Goal: Navigation & Orientation: Find specific page/section

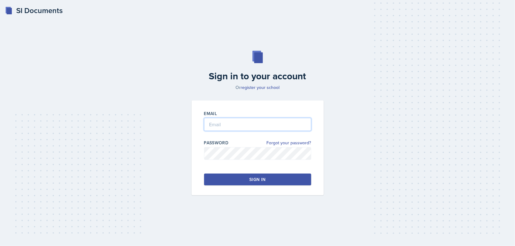
type input "[EMAIL_ADDRESS][DOMAIN_NAME]"
click at [259, 184] on button "Sign in" at bounding box center [257, 180] width 107 height 12
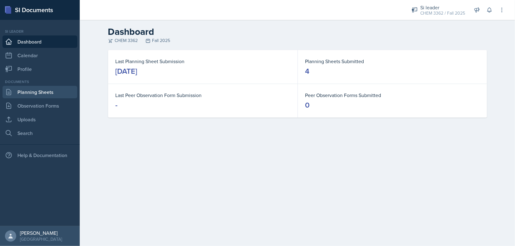
click at [38, 92] on link "Planning Sheets" at bounding box center [39, 92] width 75 height 12
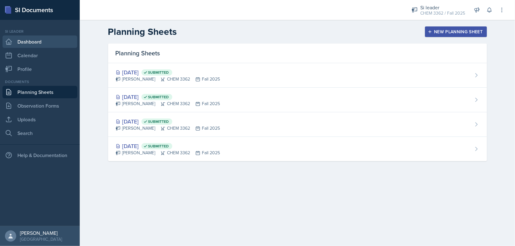
click at [17, 40] on link "Dashboard" at bounding box center [39, 42] width 75 height 12
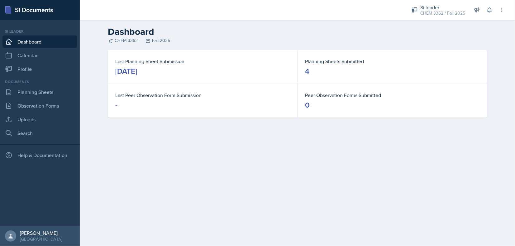
click at [41, 45] on link "Dashboard" at bounding box center [39, 42] width 75 height 12
